Goal: Task Accomplishment & Management: Complete application form

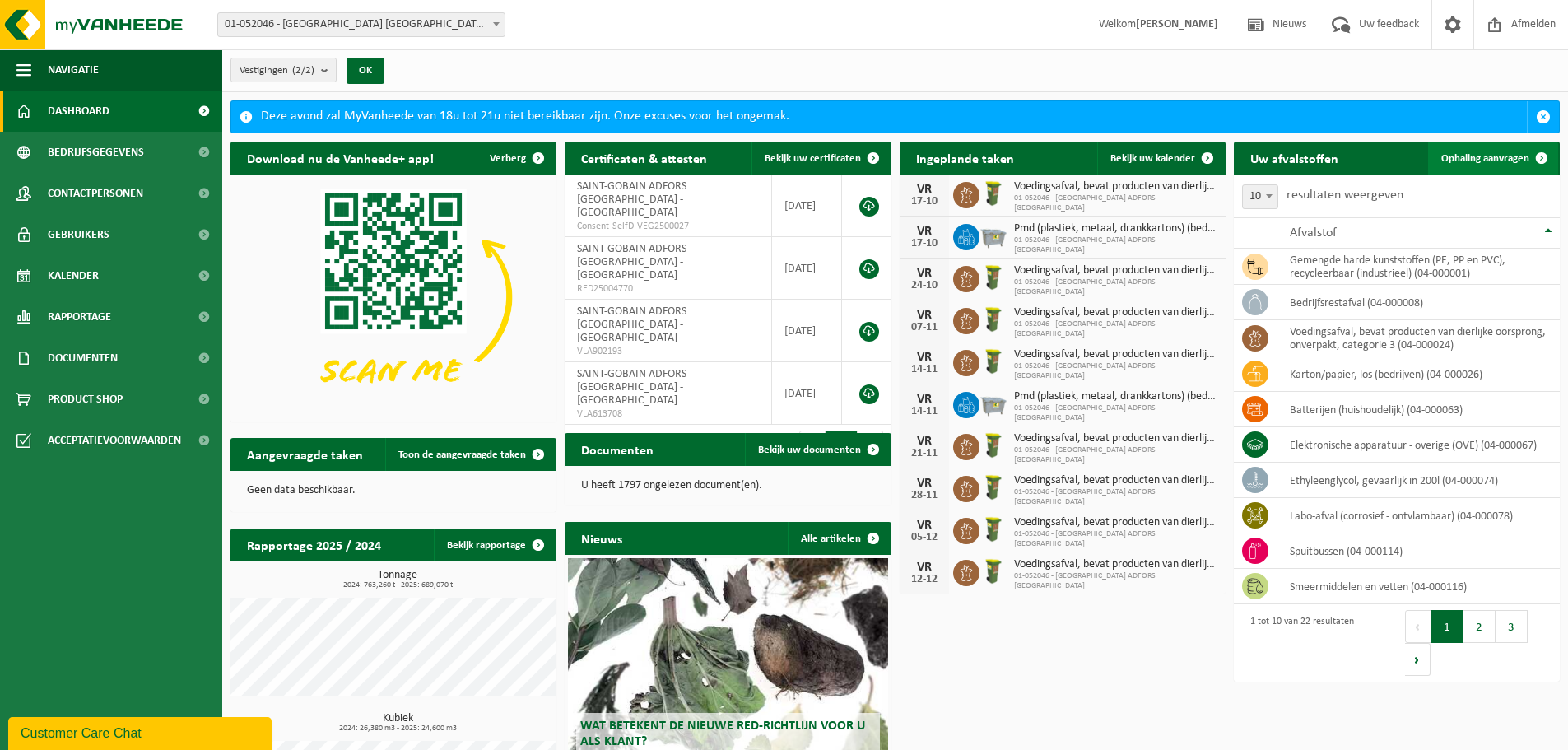
click at [1469, 156] on span "Ophaling aanvragen" at bounding box center [1485, 159] width 88 height 11
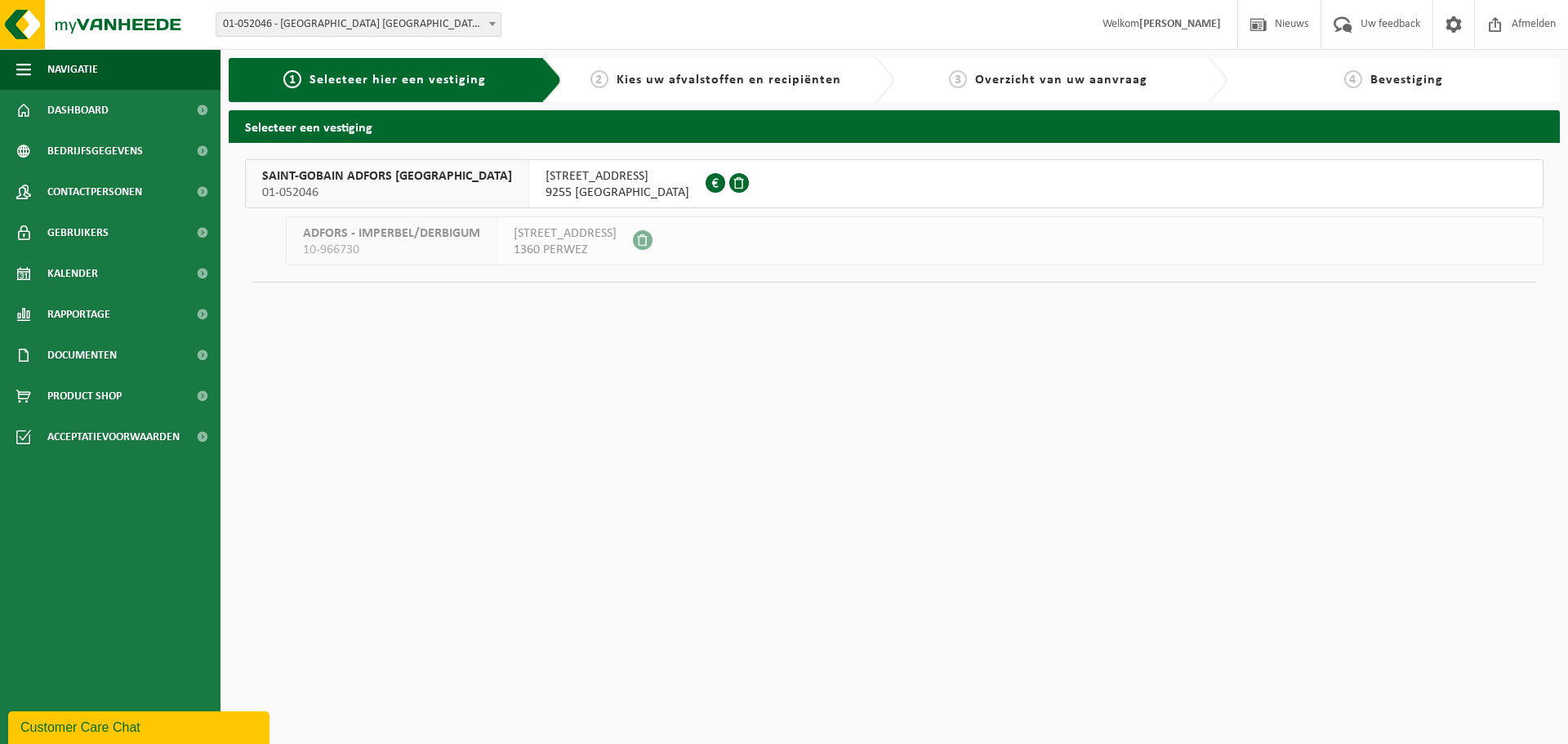
click at [365, 157] on div "SAINT-GOBAIN ADFORS BELGIUM 01-052046 KALKENSTRAAT 86 9255 BUGGENHOUT 0436.203.…" at bounding box center [894, 229] width 1331 height 173
click at [365, 174] on span "SAINT-GOBAIN ADFORS BELGIUM" at bounding box center [387, 176] width 250 height 17
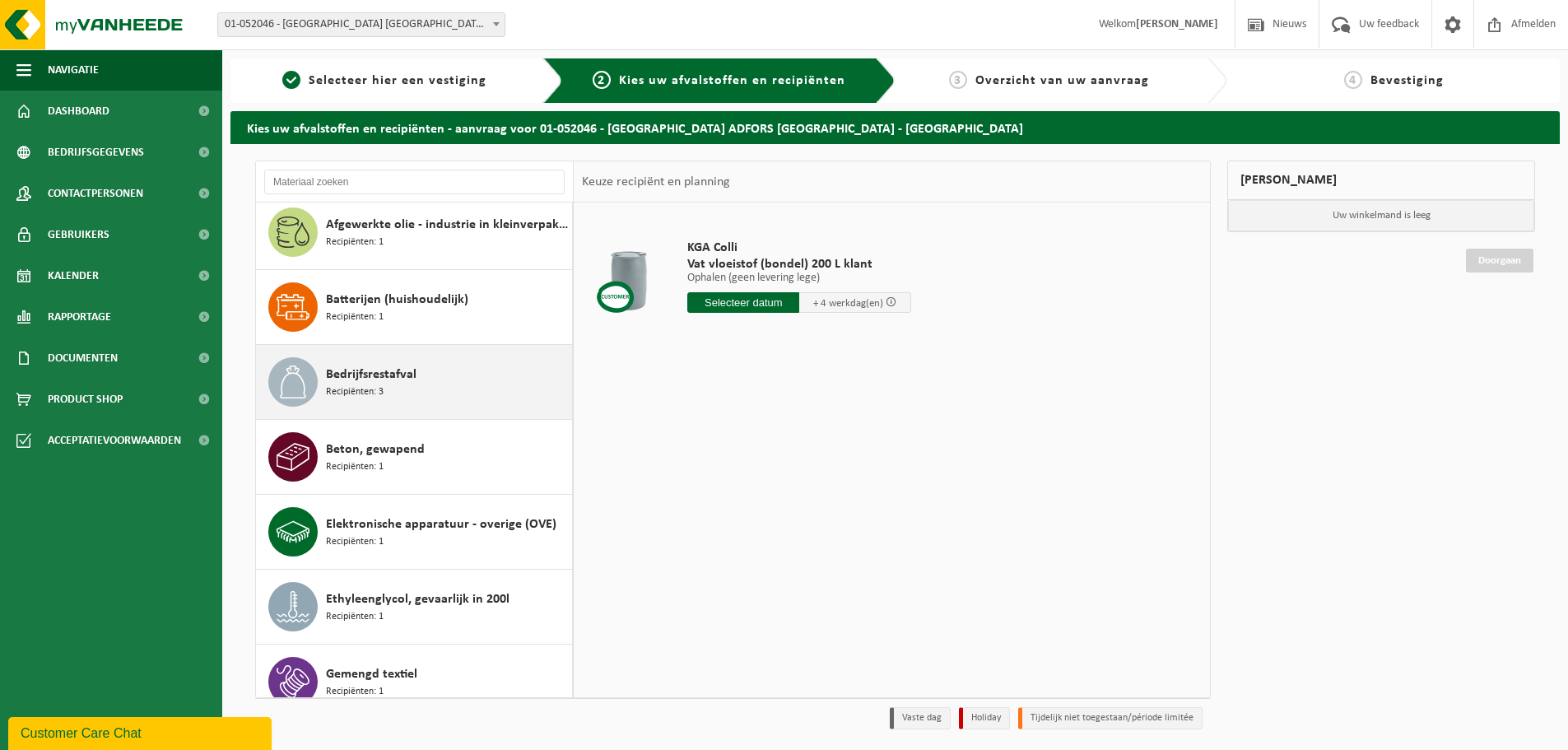
click at [449, 394] on div "Bedrijfsrestafval Recipiënten: 3" at bounding box center [447, 382] width 242 height 49
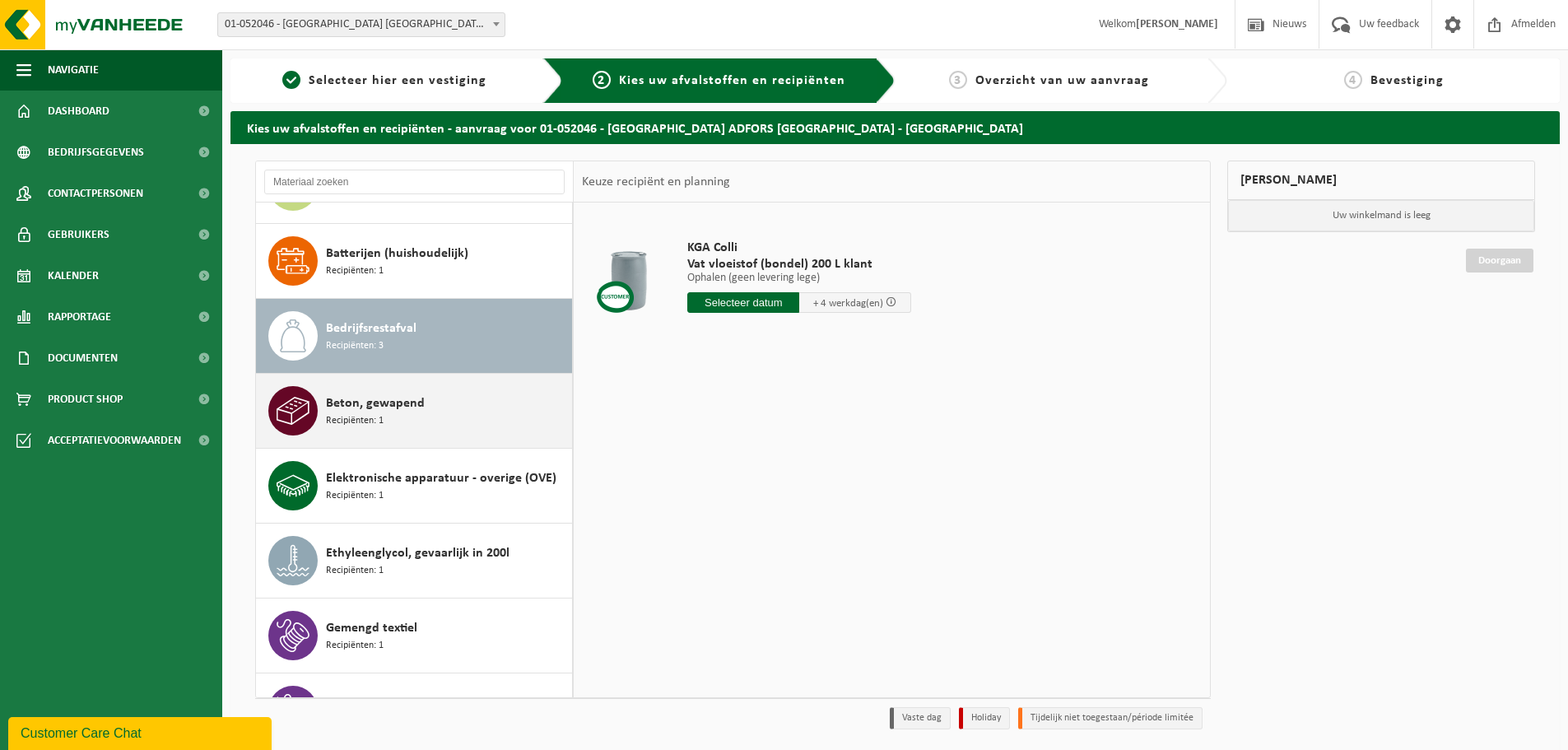
scroll to position [225, 0]
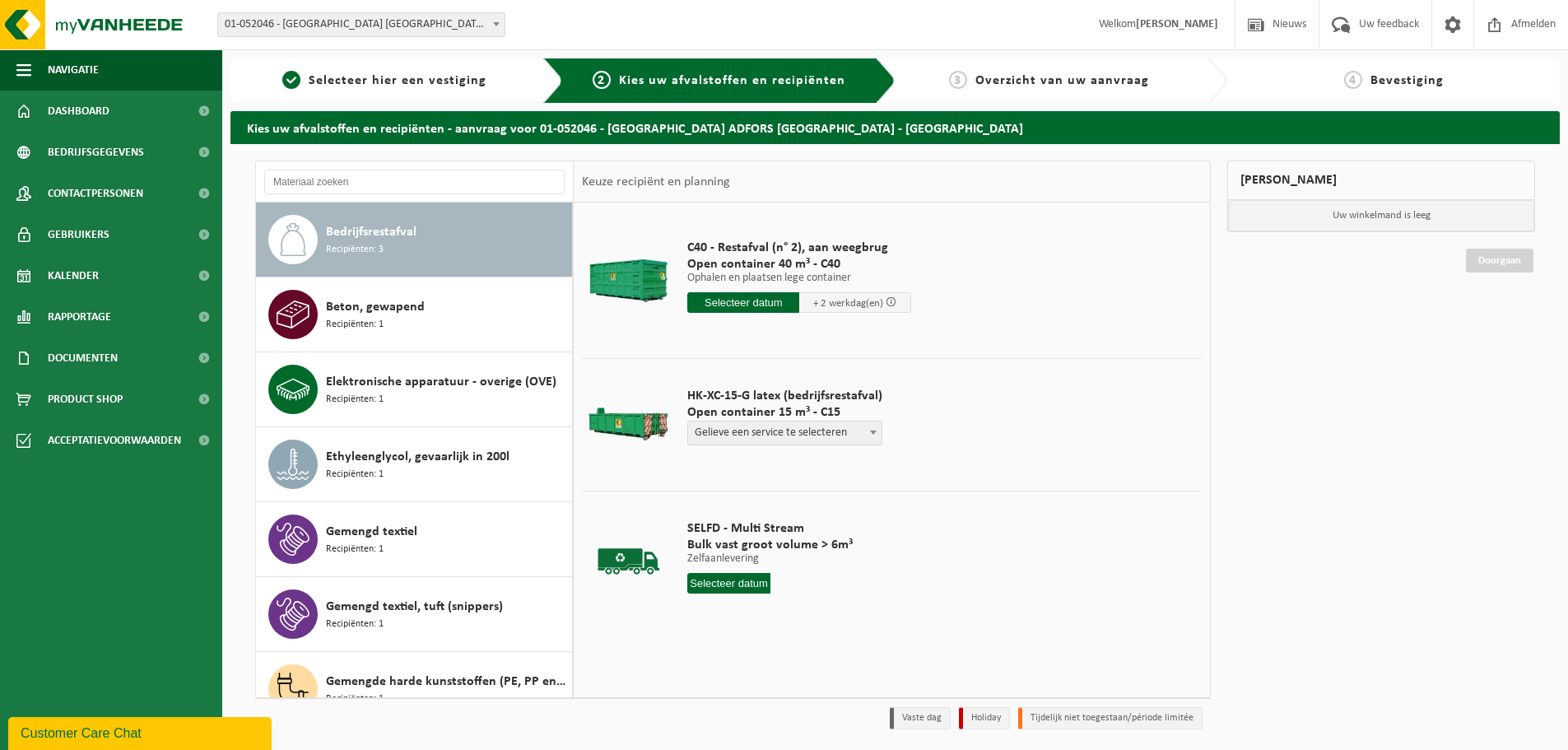
click at [739, 303] on input "text" at bounding box center [744, 302] width 112 height 20
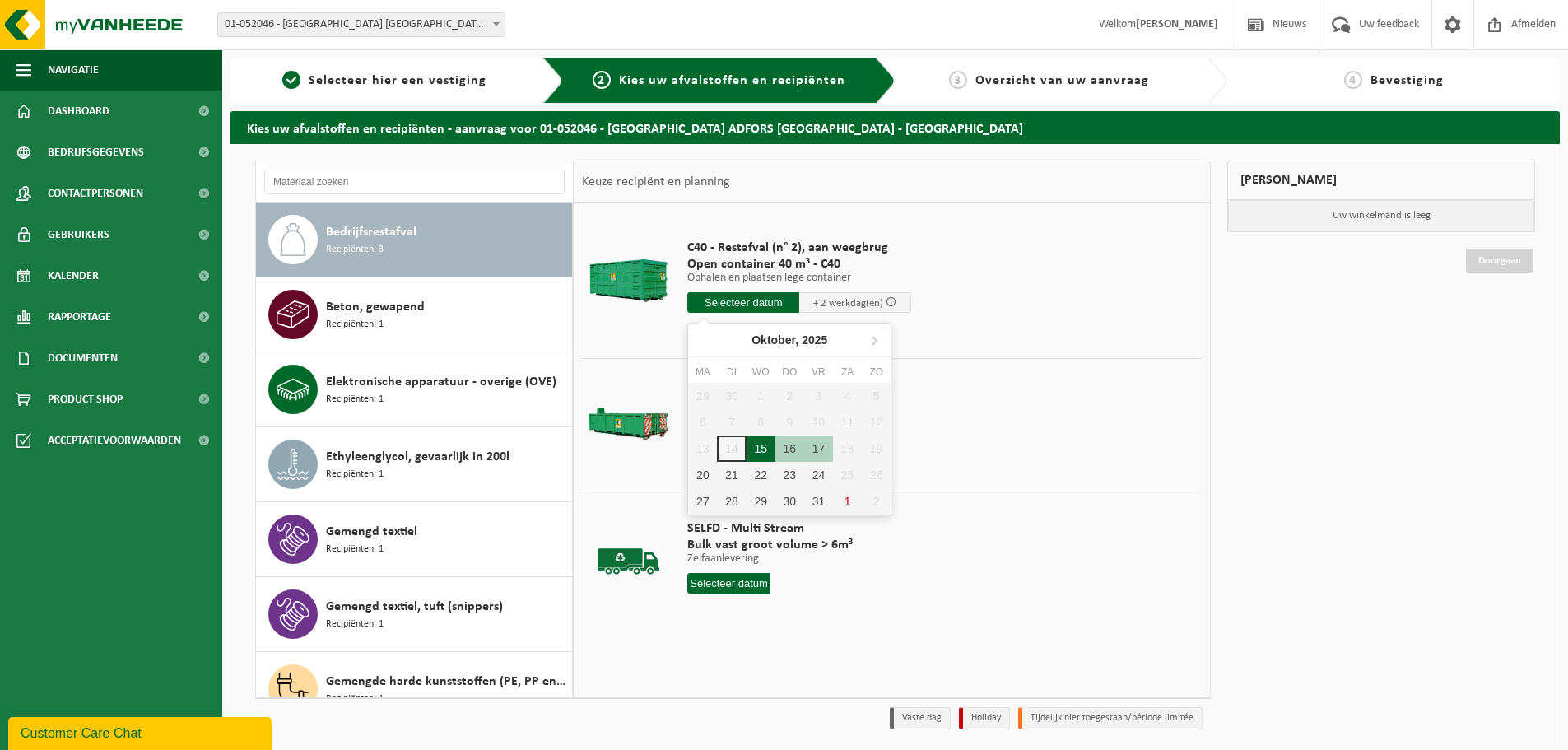
click at [762, 450] on div "15" at bounding box center [760, 449] width 29 height 26
type input "Van 2025-10-15"
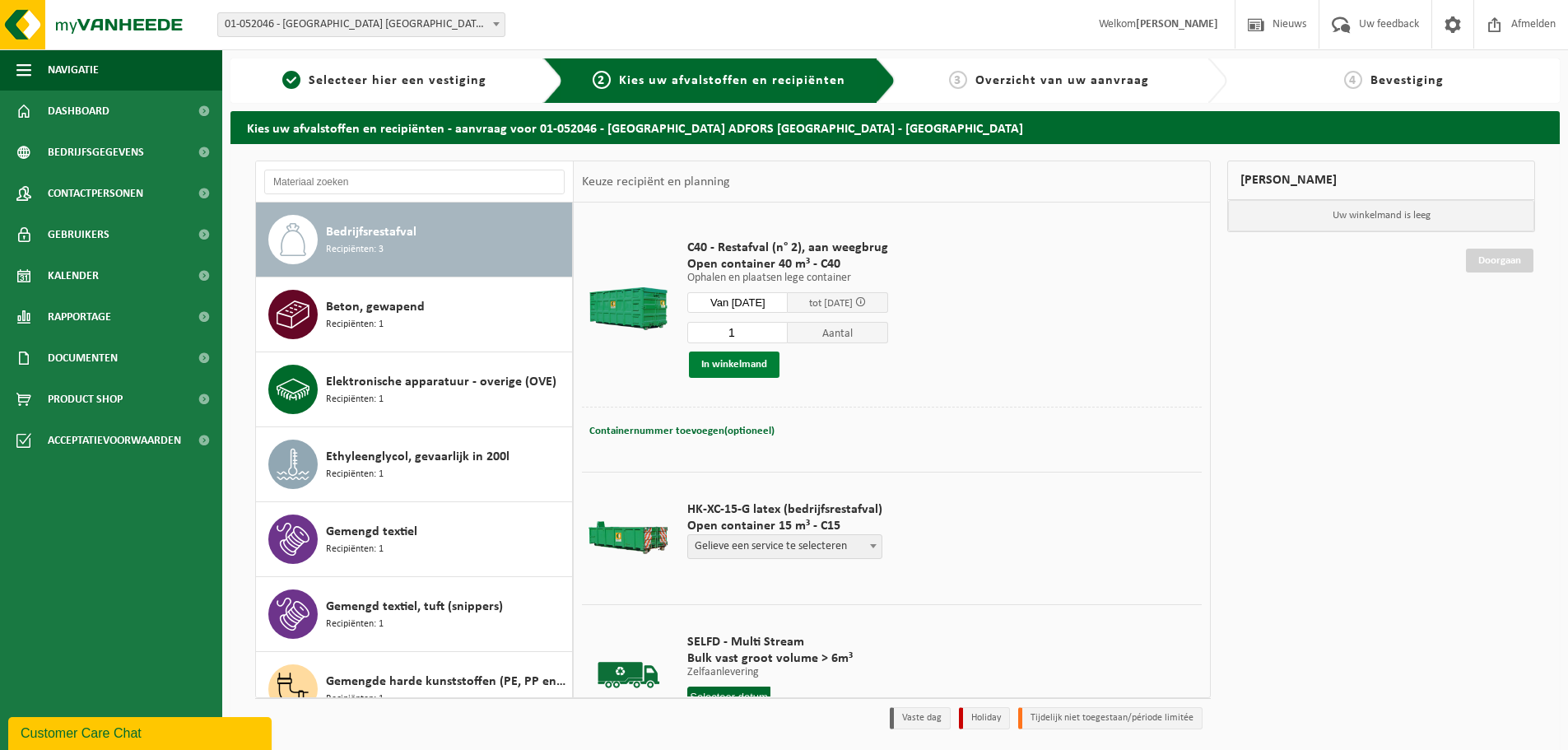
click at [732, 358] on button "In winkelmand" at bounding box center [734, 365] width 90 height 26
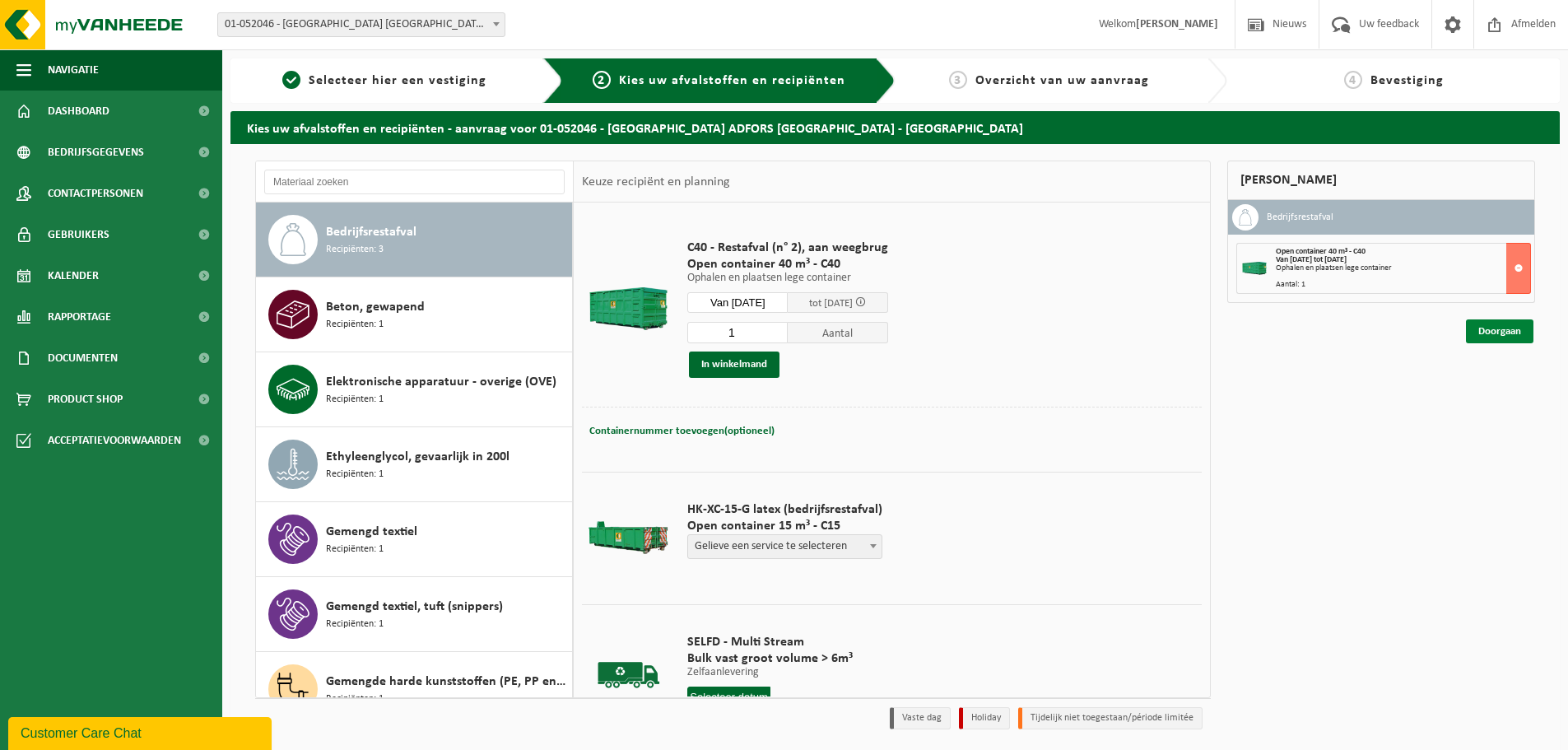
click at [1502, 328] on link "Doorgaan" at bounding box center [1500, 331] width 68 height 24
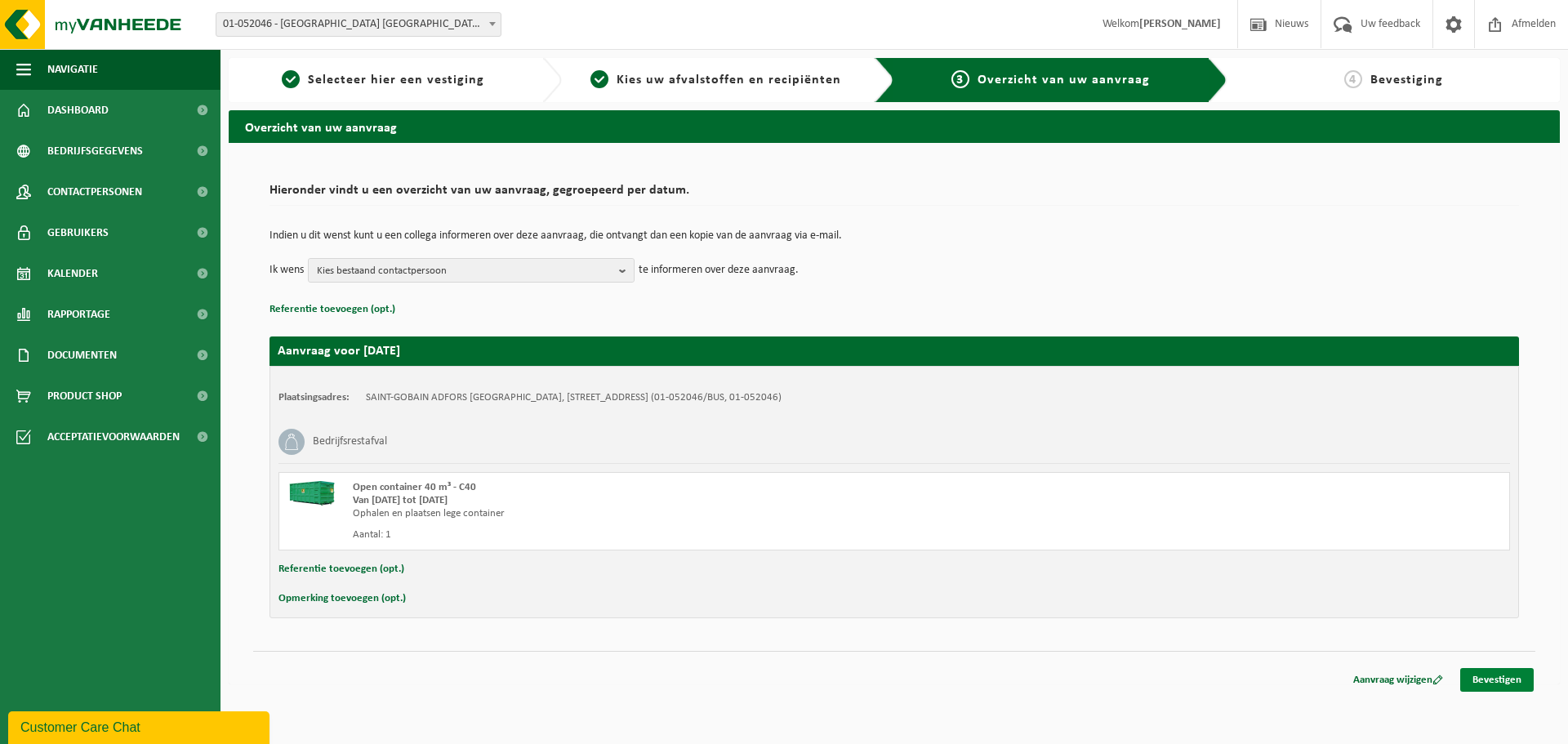
click at [1519, 679] on link "Bevestigen" at bounding box center [1497, 680] width 74 height 24
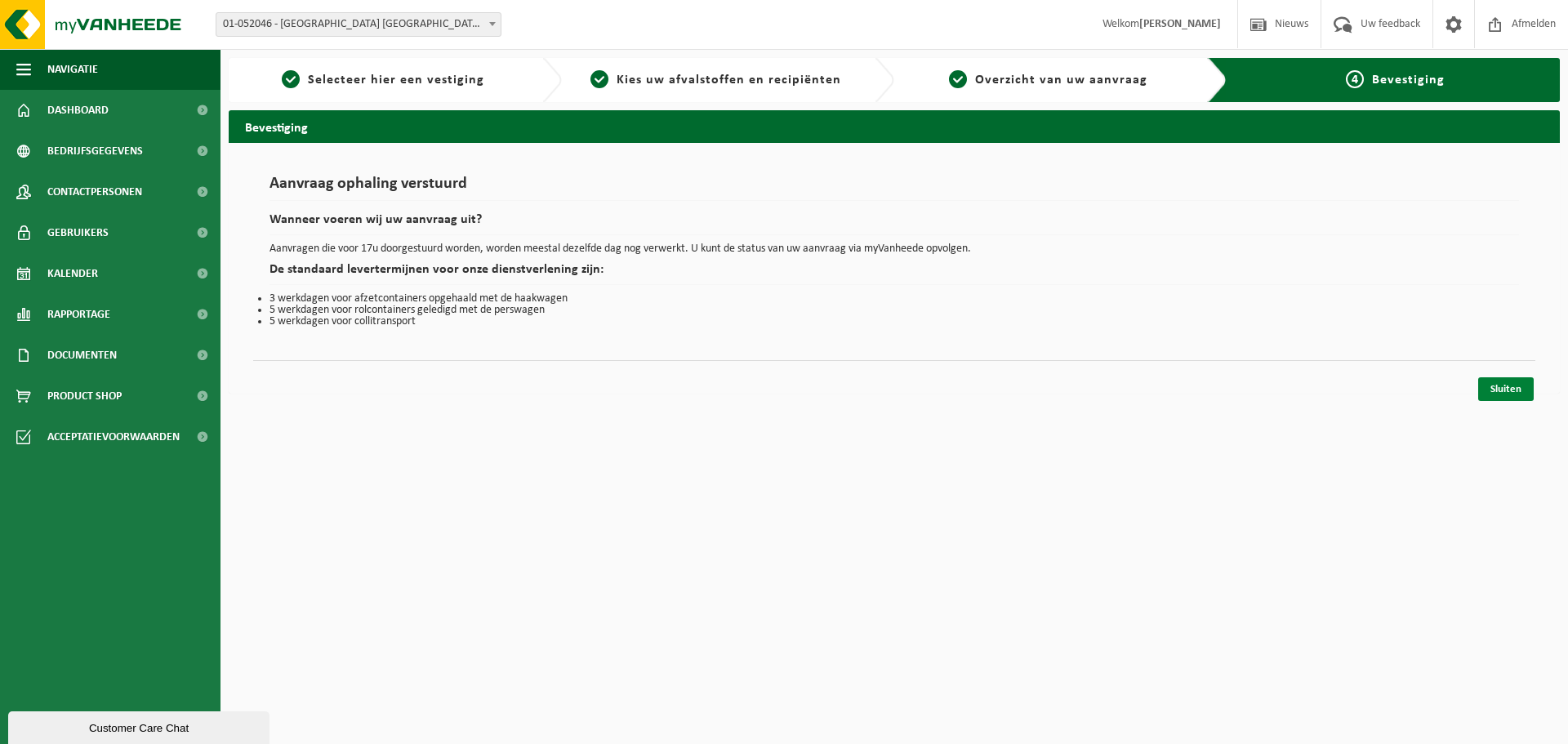
click at [1520, 387] on link "Sluiten" at bounding box center [1505, 390] width 55 height 24
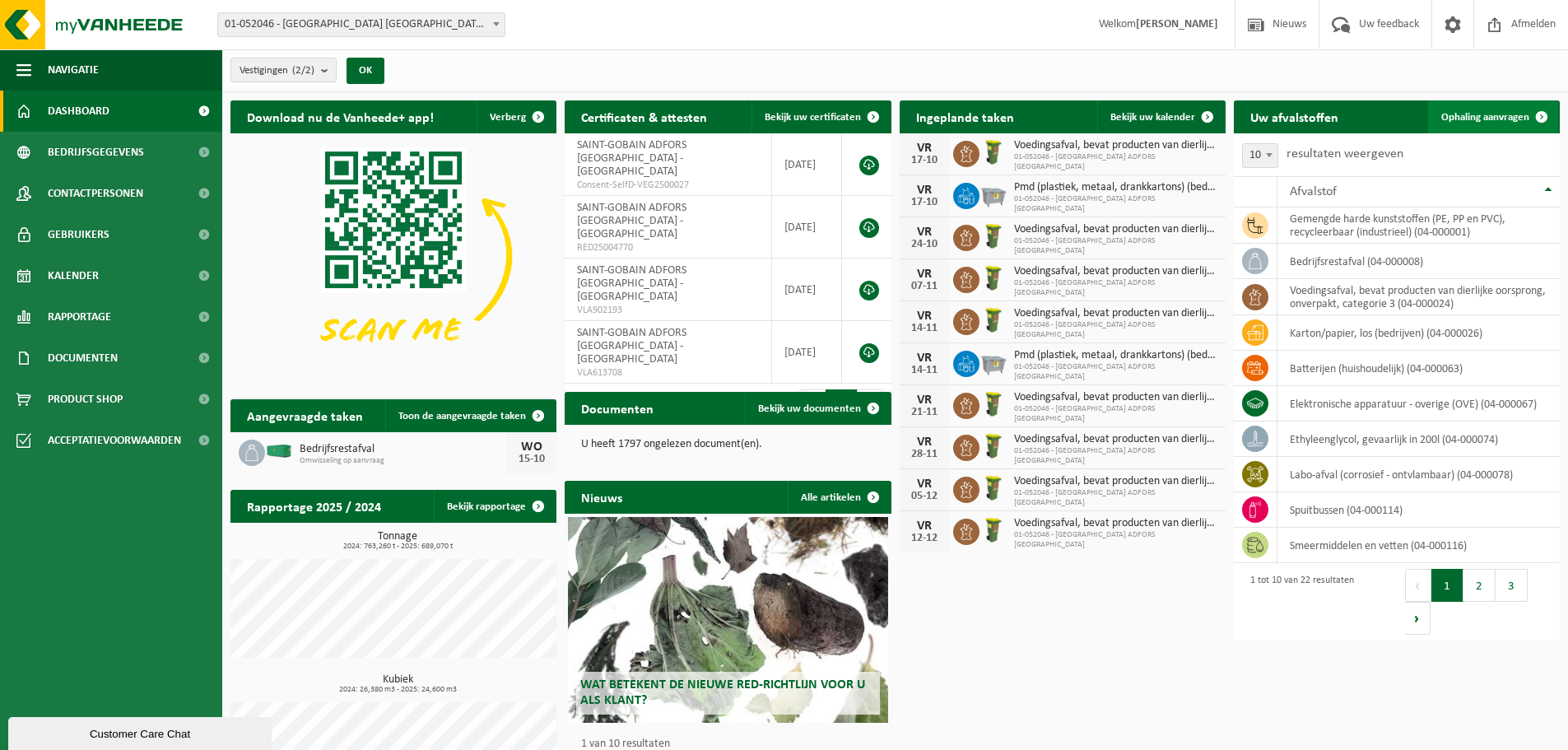
click at [1520, 117] on span "Ophaling aanvragen" at bounding box center [1485, 117] width 88 height 11
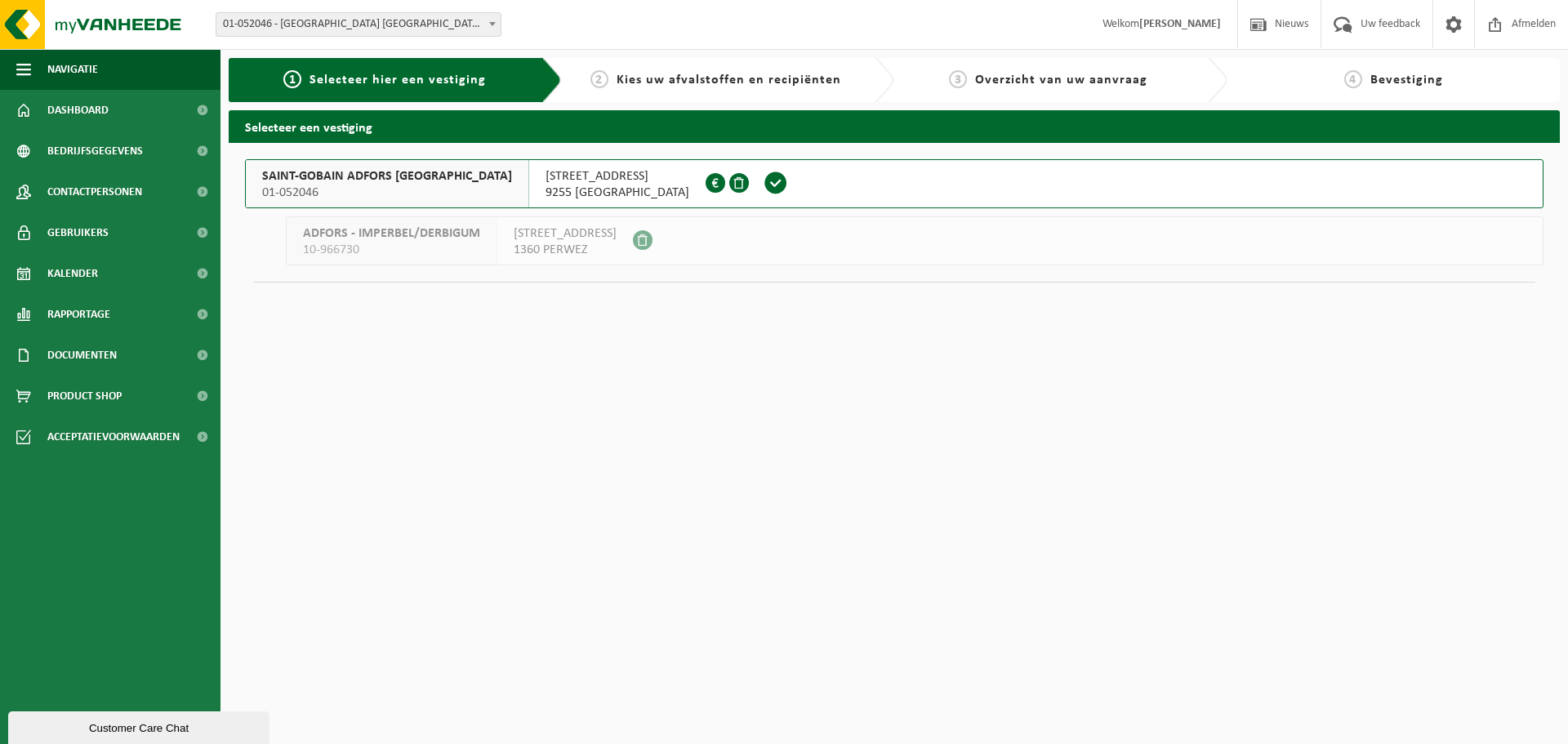
click at [371, 187] on span "01-052046" at bounding box center [387, 193] width 250 height 17
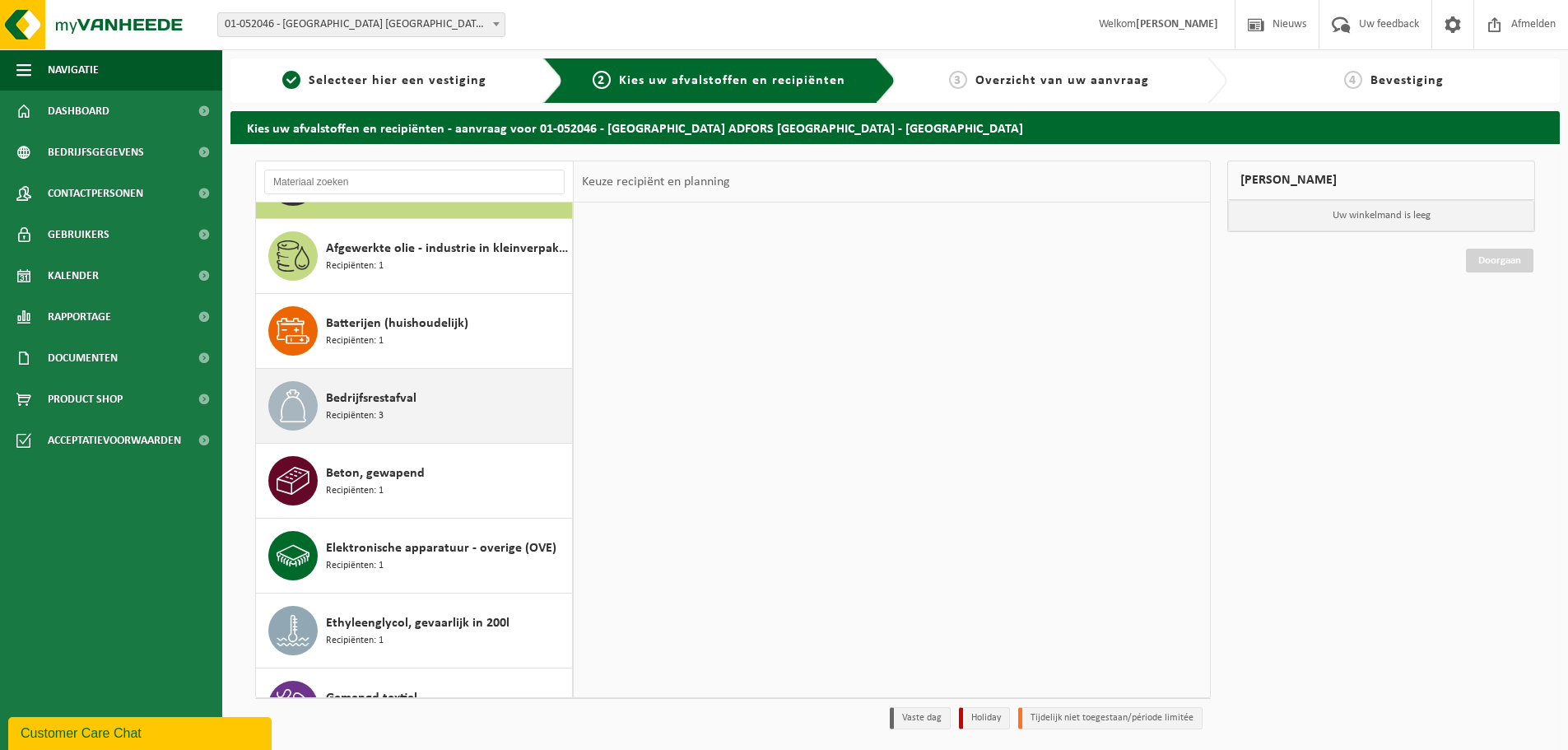
scroll to position [329, 0]
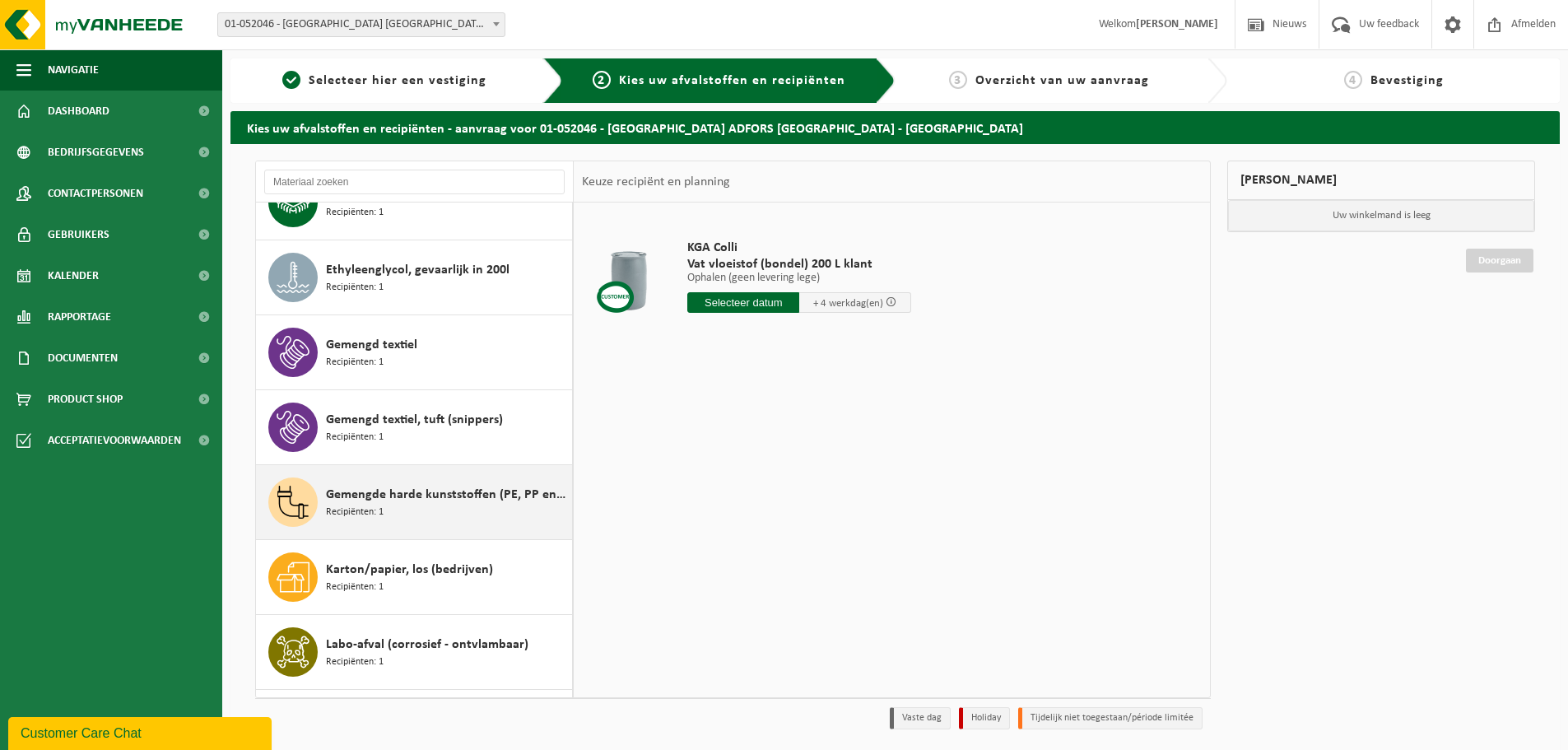
click at [369, 505] on span "Recipiënten: 1" at bounding box center [355, 512] width 58 height 16
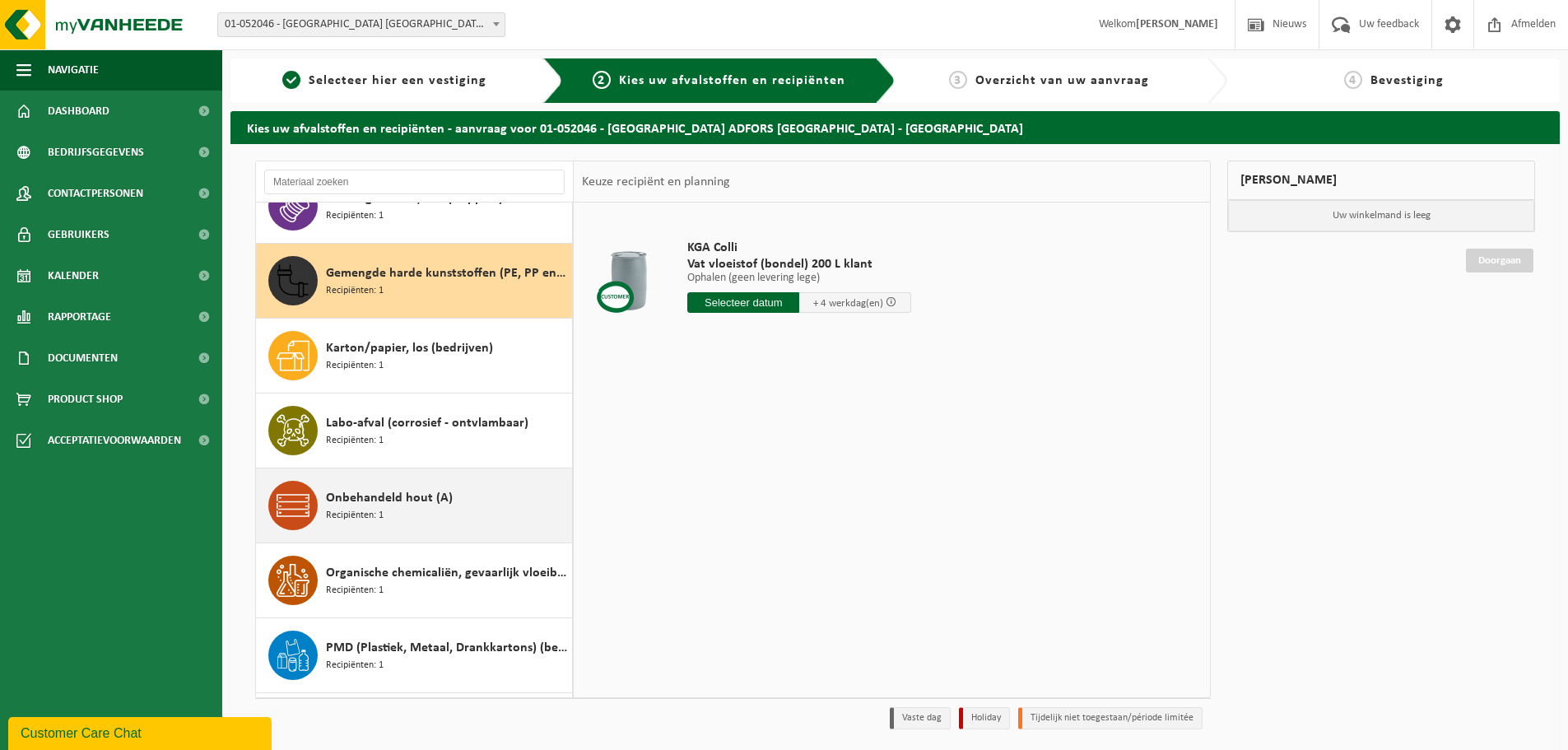
scroll to position [675, 0]
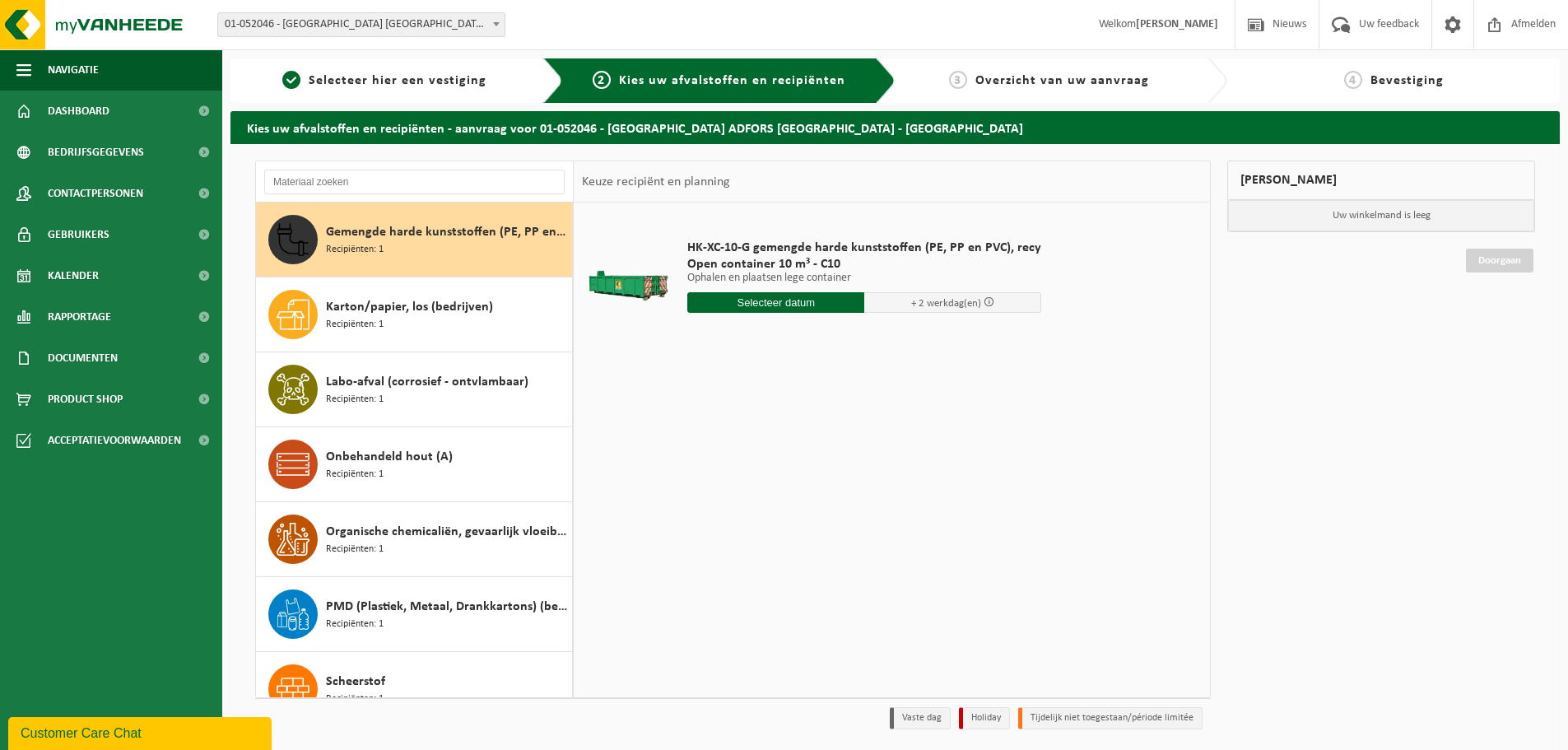
click at [751, 304] on input "text" at bounding box center [776, 302] width 177 height 20
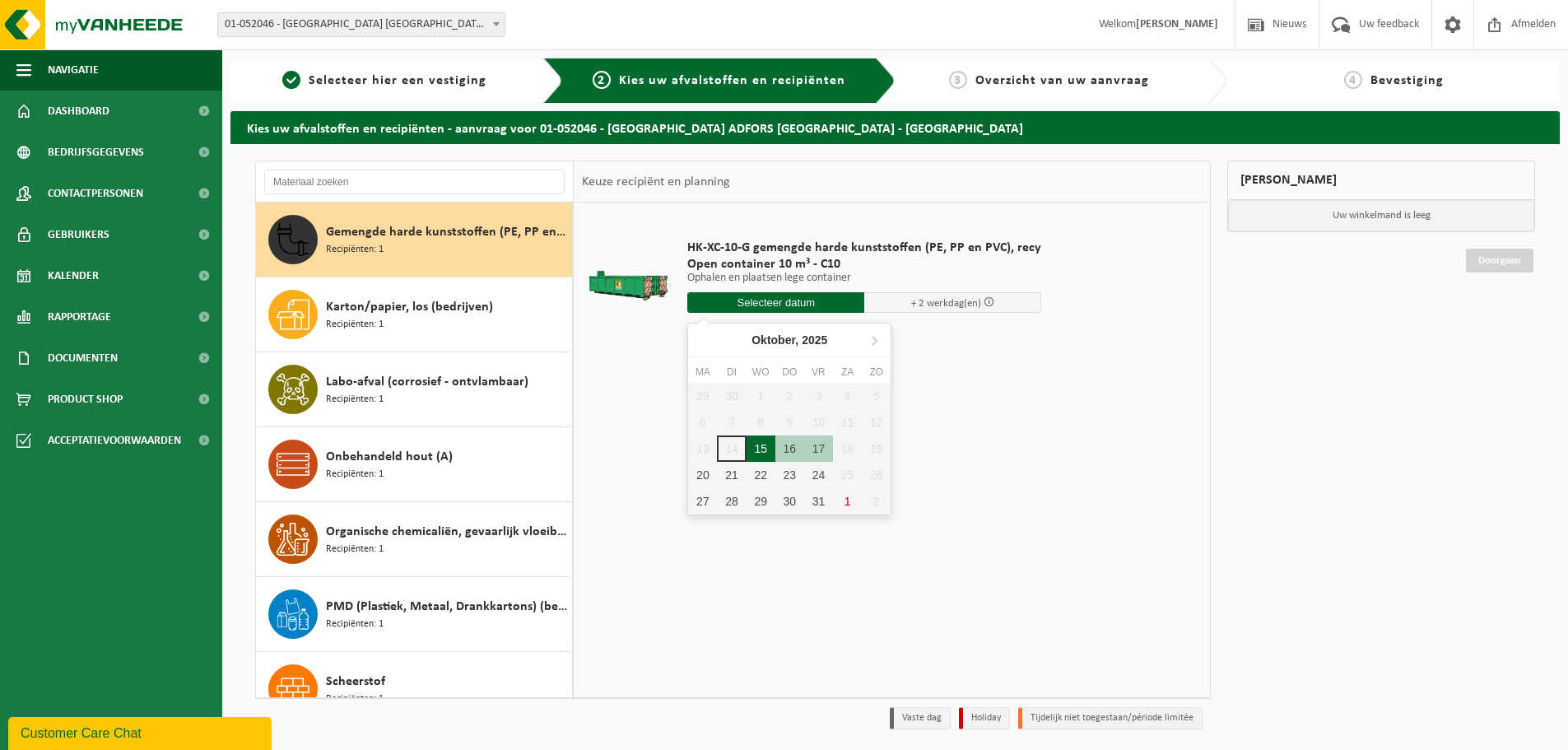
click at [771, 449] on div "15" at bounding box center [760, 449] width 29 height 26
type input "Van 2025-10-15"
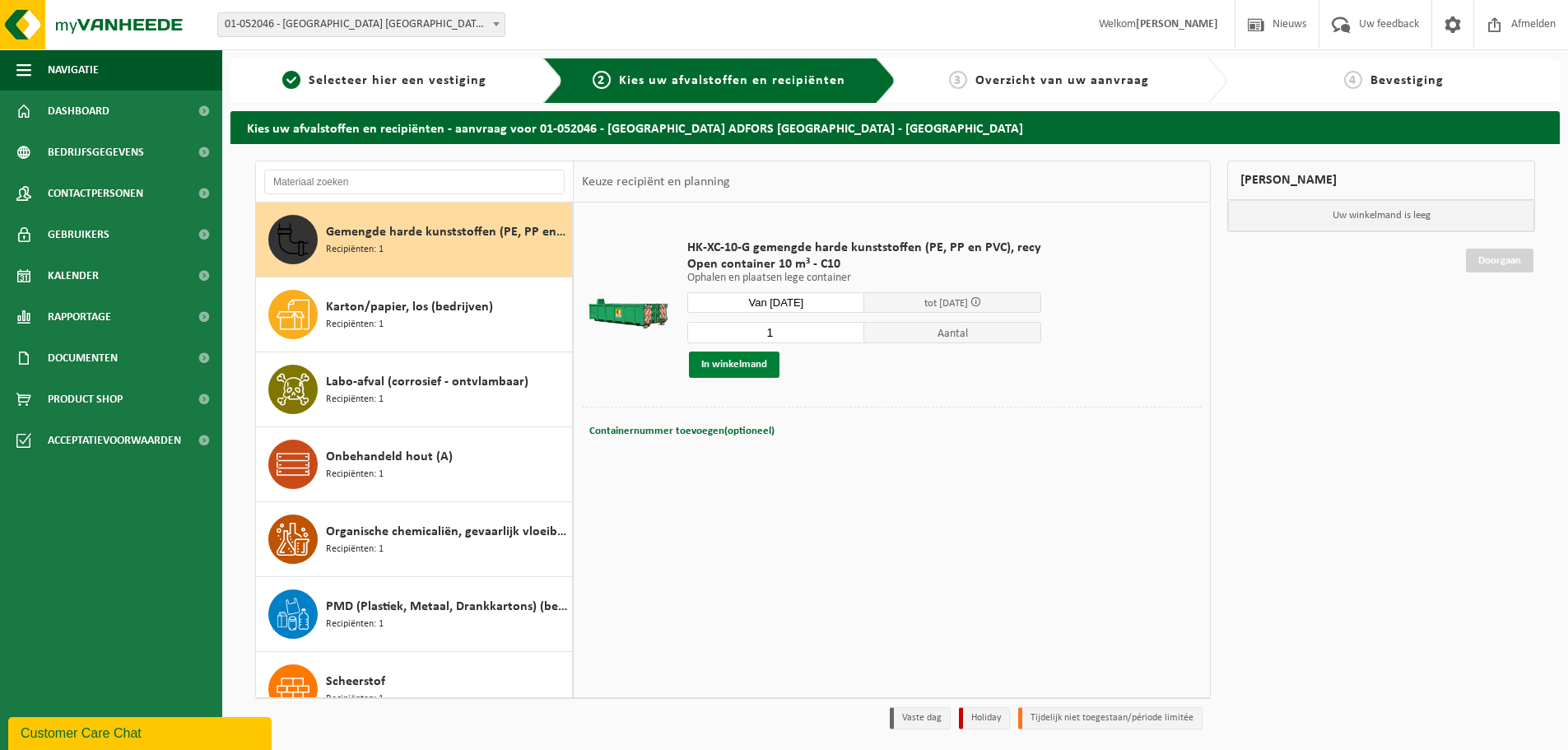
click at [746, 362] on button "In winkelmand" at bounding box center [734, 365] width 90 height 26
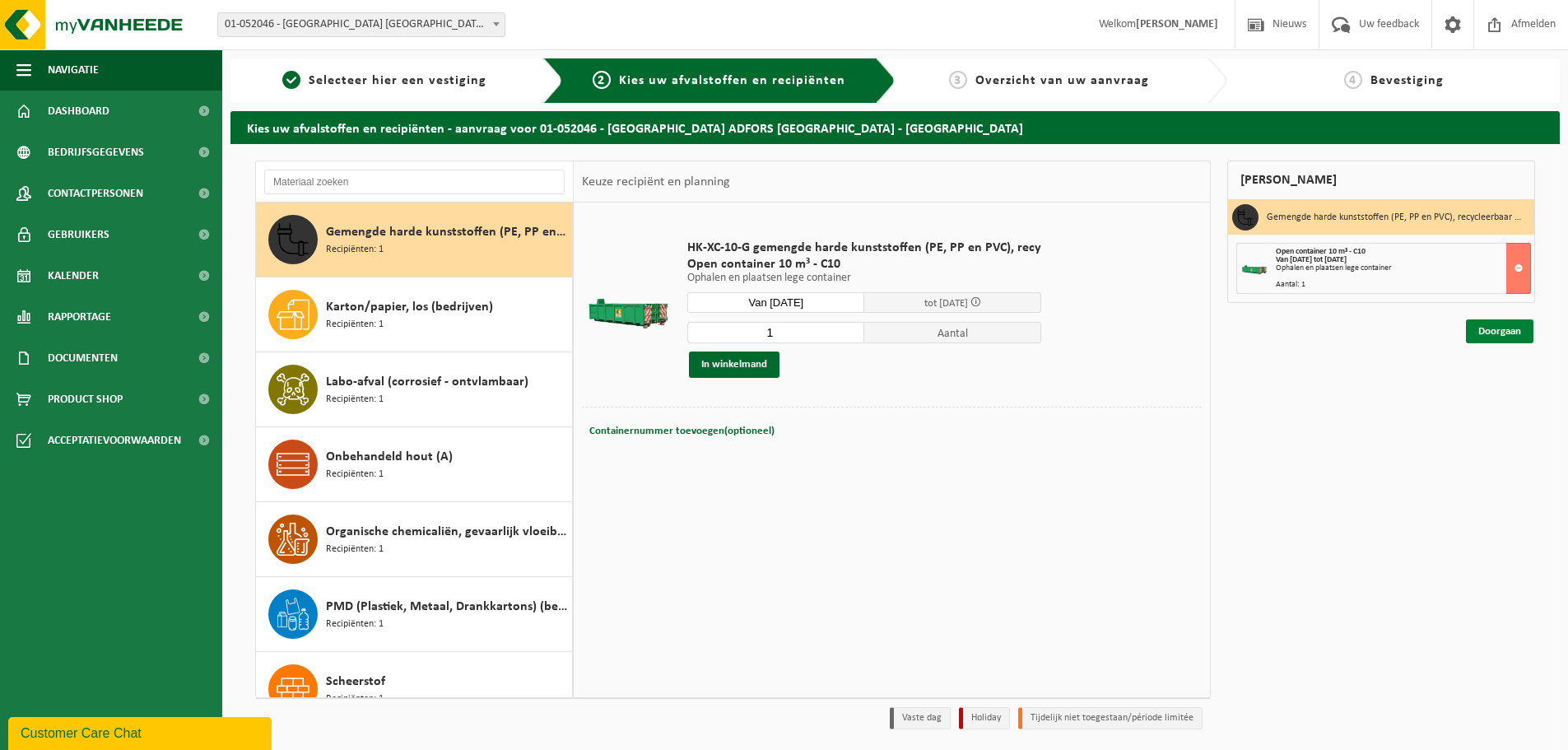
click at [1510, 325] on link "Doorgaan" at bounding box center [1500, 331] width 68 height 24
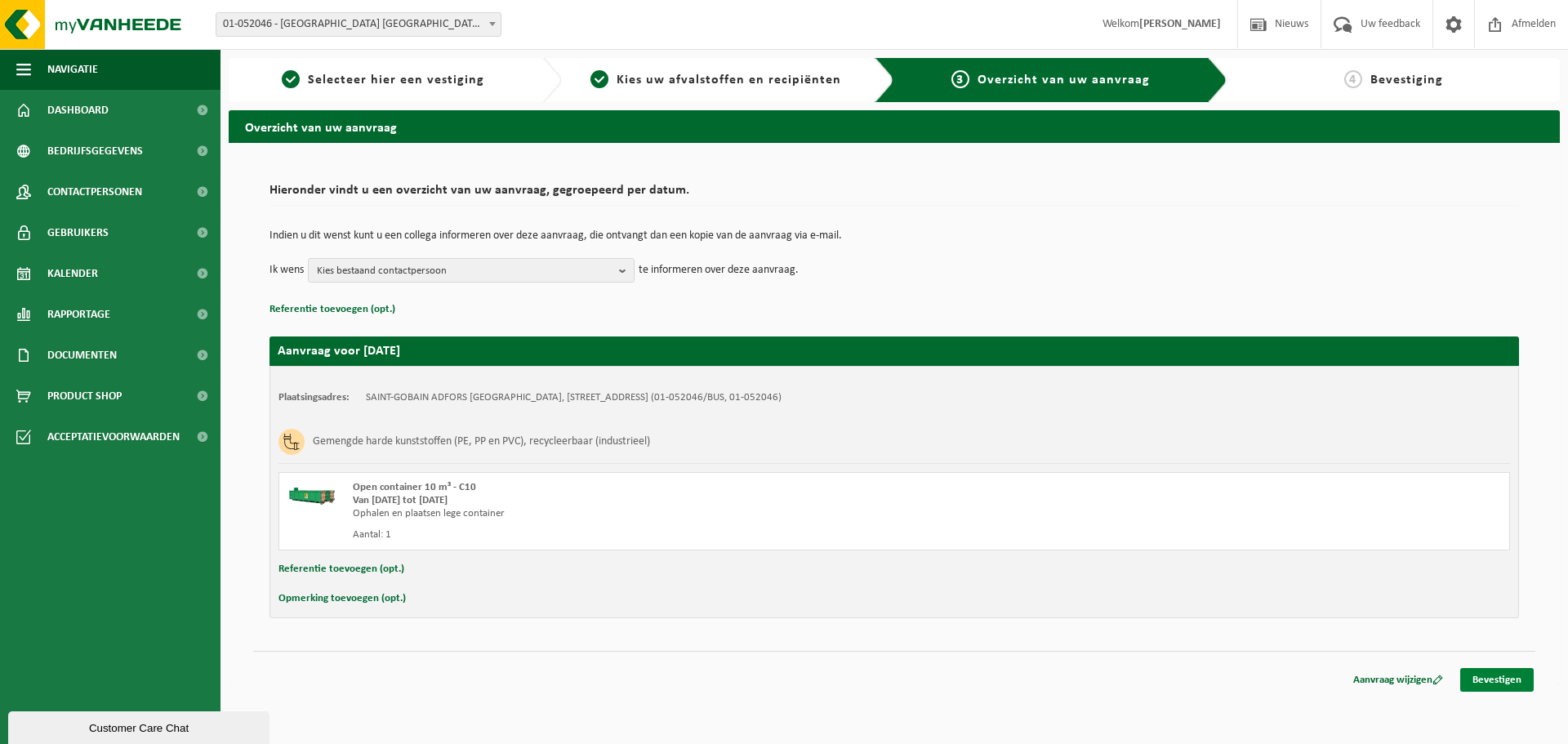
click at [1503, 677] on link "Bevestigen" at bounding box center [1497, 680] width 74 height 24
